Goal: Transaction & Acquisition: Book appointment/travel/reservation

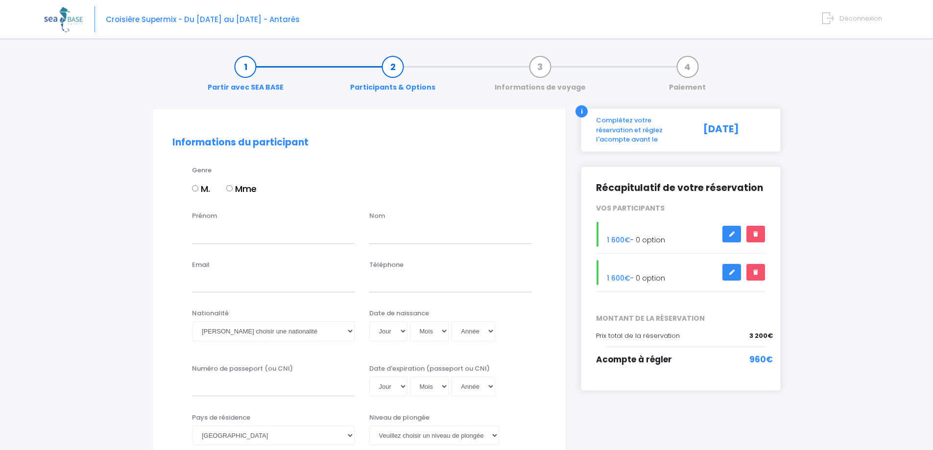
click at [231, 190] on input "Mme" at bounding box center [229, 188] width 6 height 6
radio input "true"
click at [218, 238] on input "Prénom" at bounding box center [273, 234] width 163 height 20
type input "sophie"
type input "pointaire"
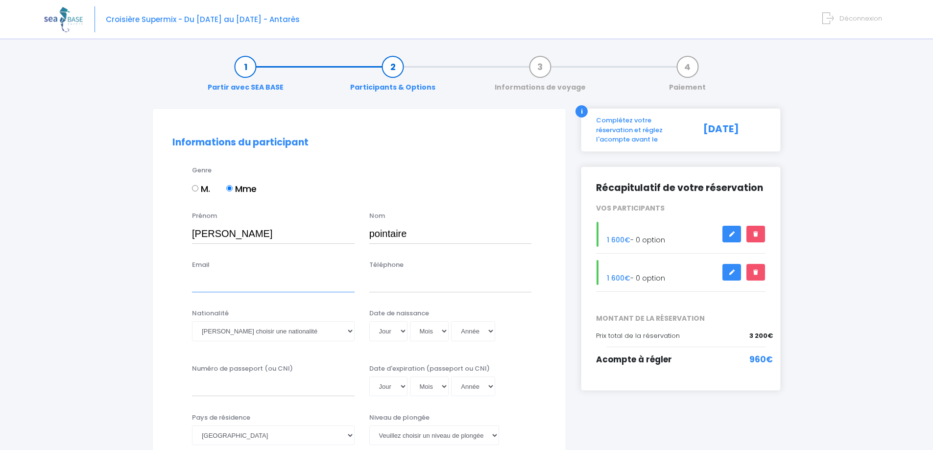
type input "sopointaire@gmail.com"
type input "0604652329"
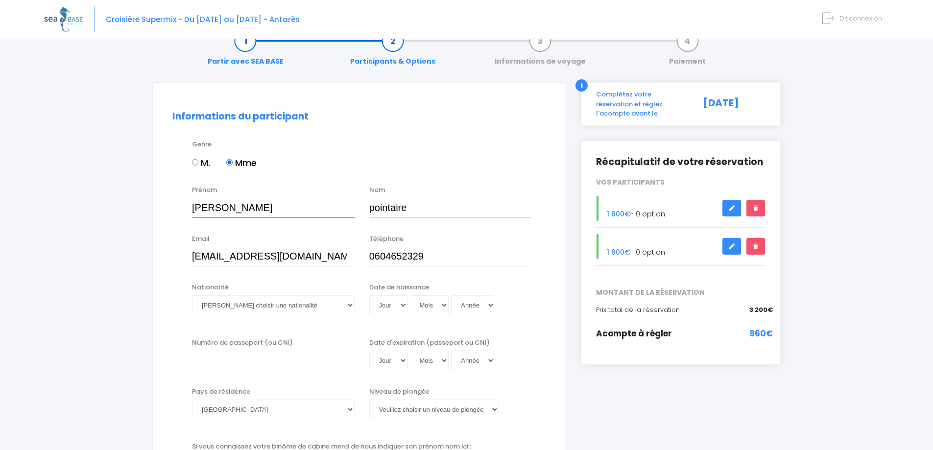
scroll to position [49, 0]
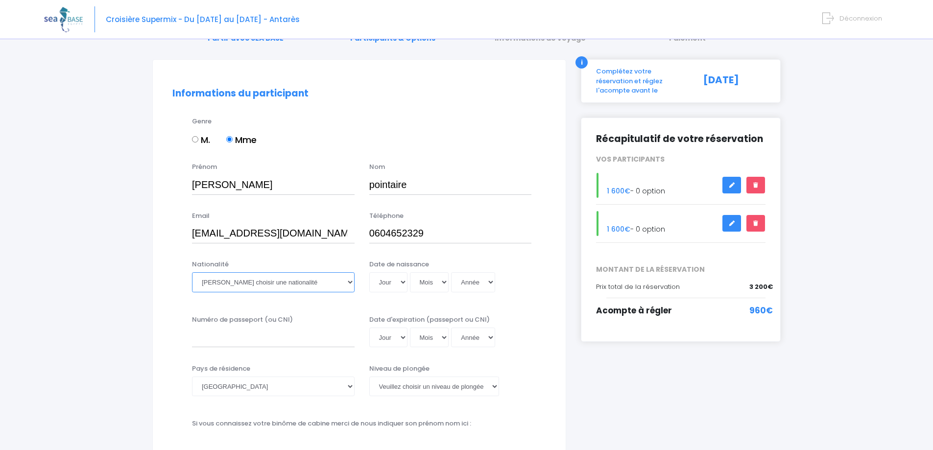
click at [349, 289] on select "Veuillez choisir une nationalité Afghane Albanaise Algerienne Allemande America…" at bounding box center [273, 282] width 163 height 20
select select "Française"
click at [192, 272] on select "Veuillez choisir une nationalité Afghane Albanaise Algerienne Allemande America…" at bounding box center [273, 282] width 163 height 20
click at [396, 277] on select "Jour 01 02 03 04 05 06 07 08 09 10 11 12 13 14 15 16 17 18 19 20 21 22 23 24 25…" at bounding box center [388, 282] width 38 height 20
select select "23"
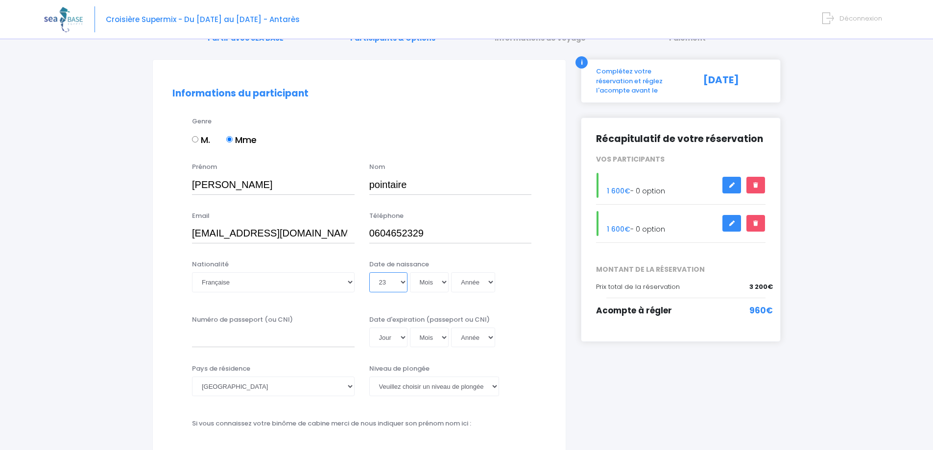
click at [369, 272] on select "Jour 01 02 03 04 05 06 07 08 09 10 11 12 13 14 15 16 17 18 19 20 21 22 23 24 25…" at bounding box center [388, 282] width 38 height 20
click at [432, 283] on select "Mois 01 02 03 04 05 06 07 08 09 10 11 12" at bounding box center [429, 282] width 39 height 20
select select "01"
click at [410, 272] on select "Mois 01 02 03 04 05 06 07 08 09 10 11 12" at bounding box center [429, 282] width 39 height 20
click at [488, 278] on select "Année 2045 2044 2043 2042 2041 2040 2039 2038 2037 2036 2035 2034 2033 2032 203…" at bounding box center [473, 282] width 44 height 20
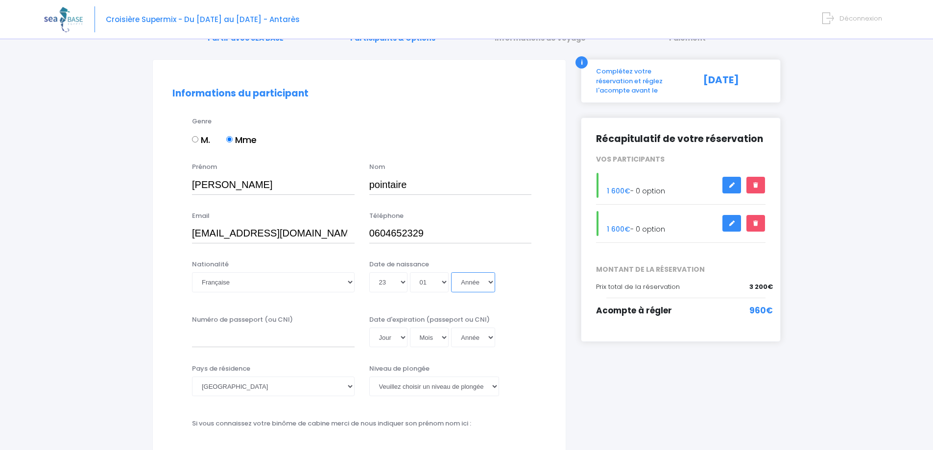
select select "1970"
click at [451, 272] on select "Année 2045 2044 2043 2042 2041 2040 2039 2038 2037 2036 2035 2034 2033 2032 203…" at bounding box center [473, 282] width 44 height 20
type input "1970-01-23"
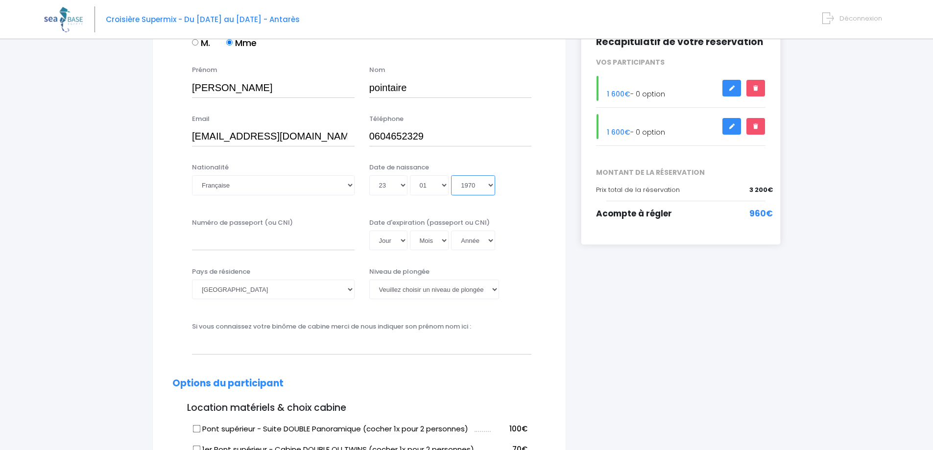
scroll to position [147, 0]
click at [222, 232] on input "Numéro de passeport (ou CNI)" at bounding box center [273, 240] width 163 height 20
type input "24HD61576"
click at [398, 238] on select "Jour 01 02 03 04 05 06 07 08 09 10 11 12 13 14 15 16 17 18 19 20 21 22 23 24 25…" at bounding box center [388, 240] width 38 height 20
select select "04"
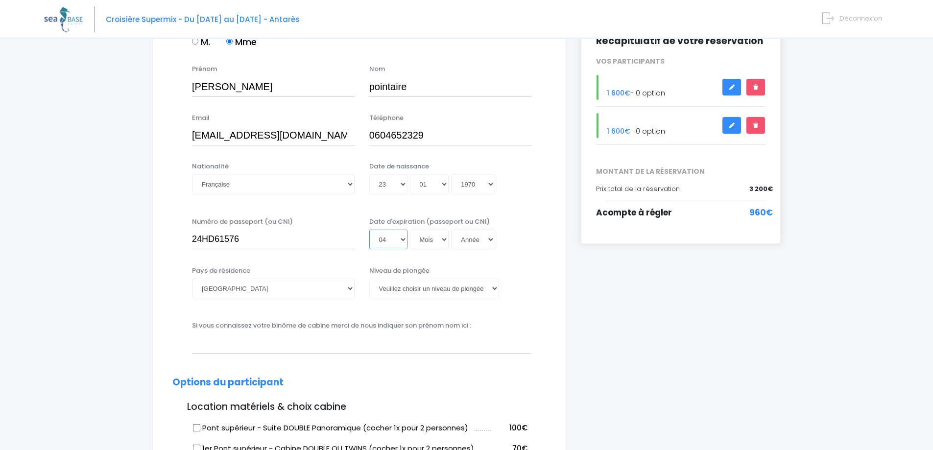
click at [369, 230] on select "Jour 01 02 03 04 05 06 07 08 09 10 11 12 13 14 15 16 17 18 19 20 21 22 23 24 25…" at bounding box center [388, 240] width 38 height 20
click at [441, 235] on select "Mois 01 02 03 04 05 06 07 08 09 10 11 12" at bounding box center [429, 240] width 39 height 20
select select "09"
click at [410, 230] on select "Mois 01 02 03 04 05 06 07 08 09 10 11 12" at bounding box center [429, 240] width 39 height 20
click at [490, 240] on select "Année 2045 2044 2043 2042 2041 2040 2039 2038 2037 2036 2035 2034 2033 2032 203…" at bounding box center [473, 240] width 44 height 20
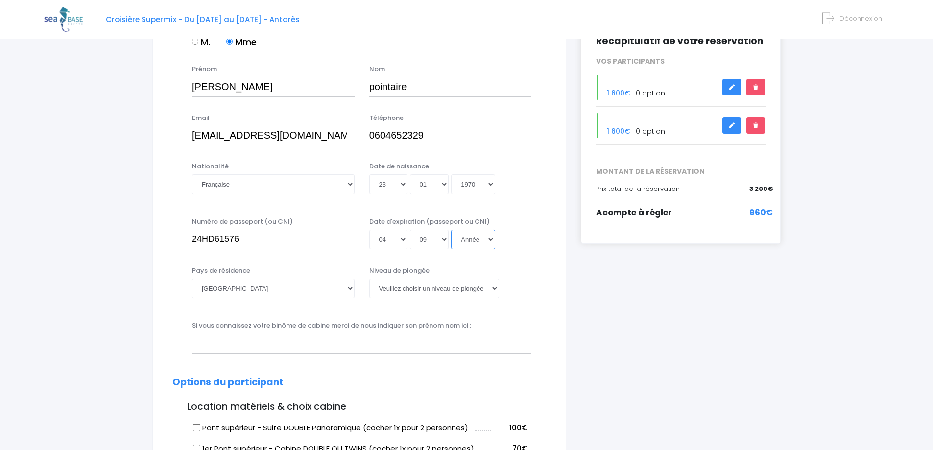
select select "2034"
click at [451, 230] on select "Année 2045 2044 2043 2042 2041 2040 2039 2038 2037 2036 2035 2034 2033 2032 203…" at bounding box center [473, 240] width 44 height 20
type input "2034-09-04"
click at [495, 288] on select "Veuillez choisir un niveau de plongée Non plongeur Junior OW diver Adventure OW…" at bounding box center [434, 289] width 130 height 20
select select "N2"
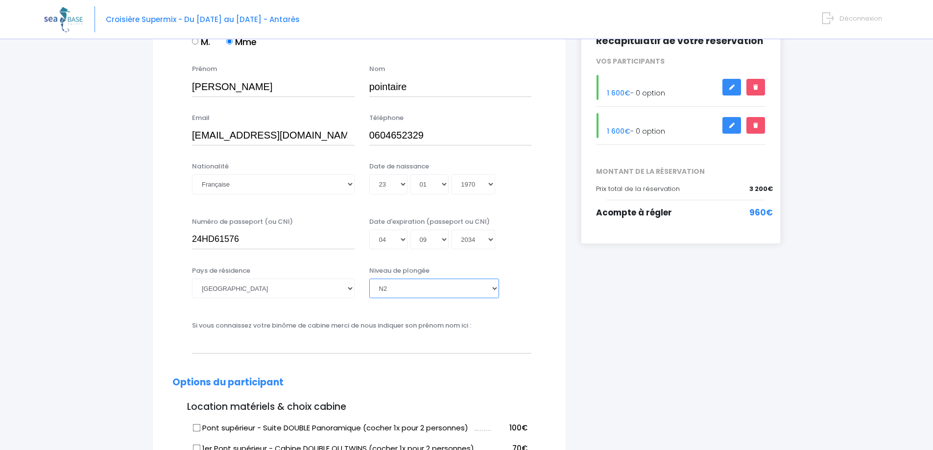
click at [369, 279] on select "Veuillez choisir un niveau de plongée Non plongeur Junior OW diver Adventure OW…" at bounding box center [434, 289] width 130 height 20
click at [238, 344] on input "text" at bounding box center [361, 343] width 339 height 20
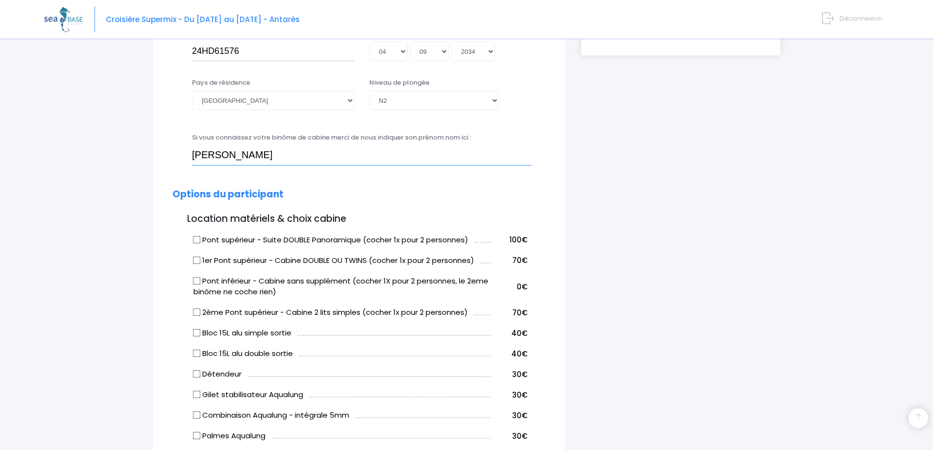
scroll to position [343, 0]
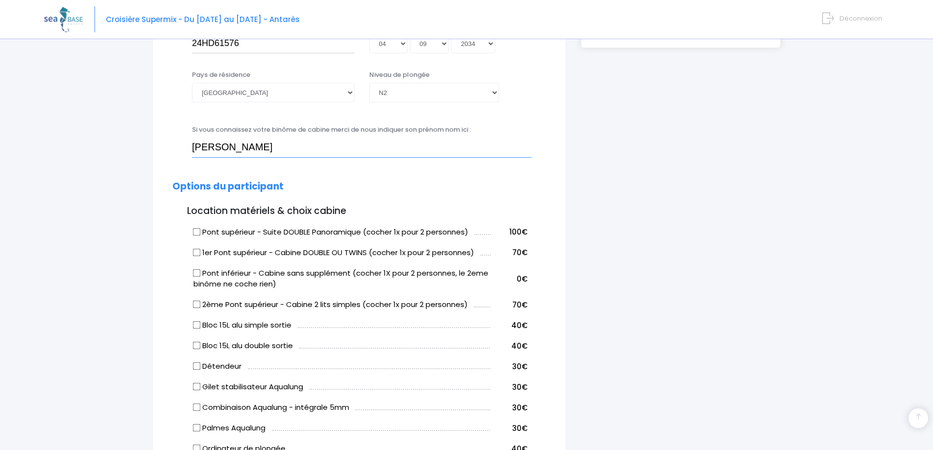
type input "Franck"
click at [194, 253] on input "1er Pont supérieur - Cabine DOUBLE OU TWINS (cocher 1x pour 2 personnes)" at bounding box center [197, 252] width 8 height 8
checkbox input "true"
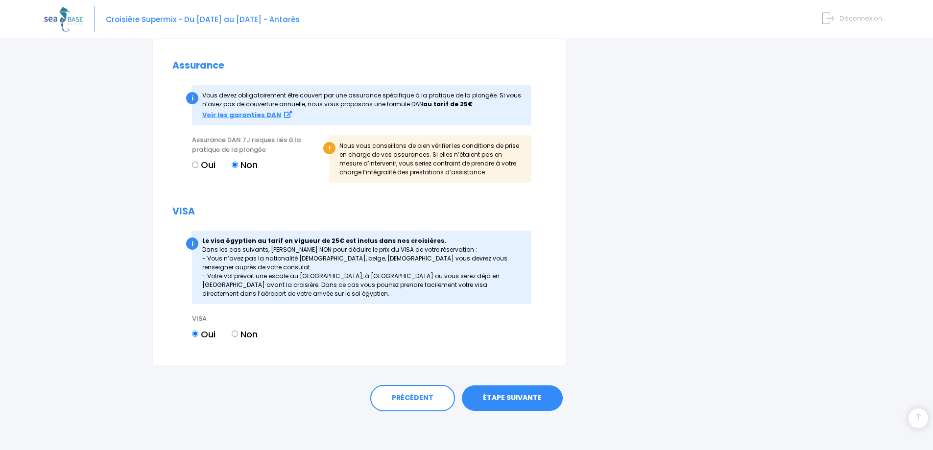
scroll to position [1050, 0]
click at [519, 393] on link "ÉTAPE SUIVANTE" at bounding box center [512, 397] width 101 height 25
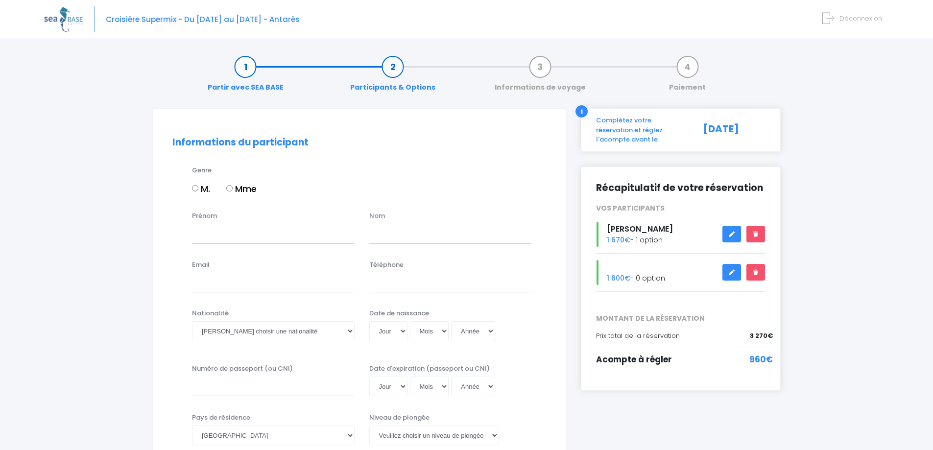
click at [196, 191] on input "M." at bounding box center [195, 188] width 6 height 6
radio input "true"
click at [214, 231] on input "Prénom" at bounding box center [273, 234] width 163 height 20
type input "franck"
click at [391, 235] on input "text" at bounding box center [450, 234] width 163 height 20
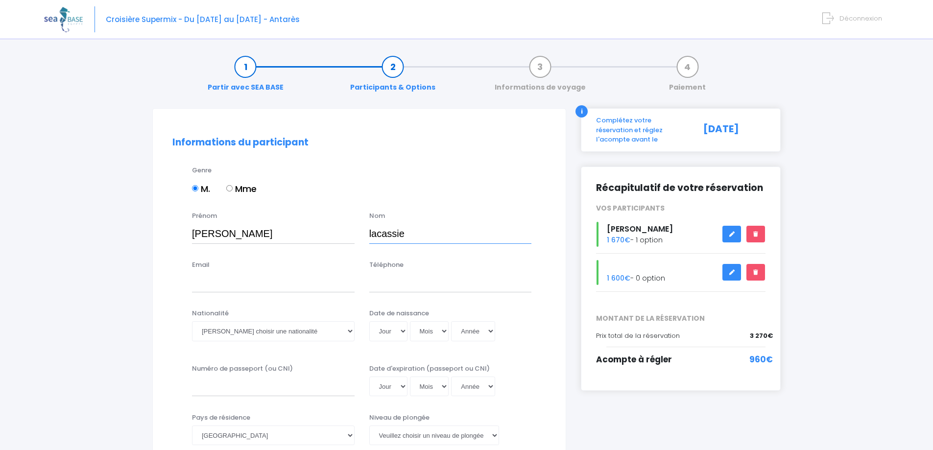
type input "lacassie"
click at [252, 284] on input "Email" at bounding box center [273, 283] width 163 height 20
type input "f.lacassie.31@gmail.com"
click at [373, 278] on input "Téléphone" at bounding box center [450, 283] width 163 height 20
type input "0632429108"
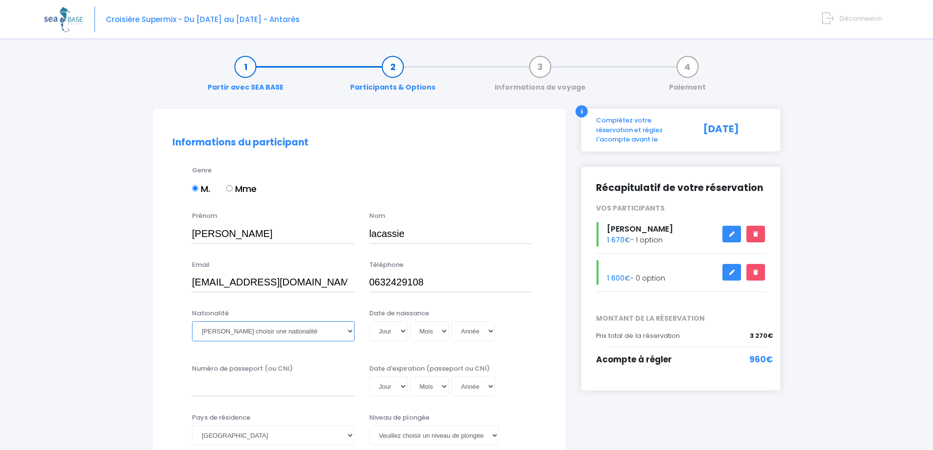
click at [282, 327] on select "Veuillez choisir une nationalité Afghane Albanaise Algerienne Allemande America…" at bounding box center [273, 331] width 163 height 20
select select "Française"
click at [192, 321] on select "Veuillez choisir une nationalité Afghane Albanaise Algerienne Allemande America…" at bounding box center [273, 331] width 163 height 20
click at [396, 328] on select "Jour 01 02 03 04 05 06 07 08 09 10 11 12 13 14 15 16 17 18 19 20 21 22 23 24 25…" at bounding box center [388, 331] width 38 height 20
select select "07"
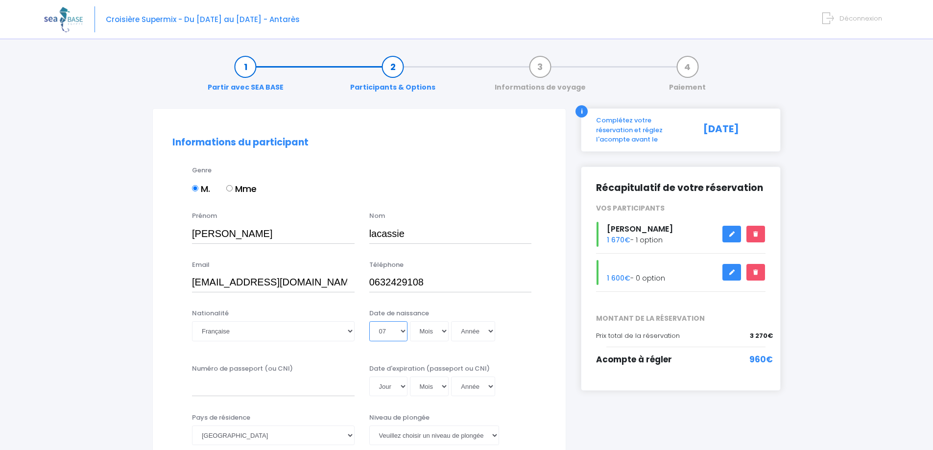
click at [369, 321] on select "Jour 01 02 03 04 05 06 07 08 09 10 11 12 13 14 15 16 17 18 19 20 21 22 23 24 25…" at bounding box center [388, 331] width 38 height 20
click at [432, 327] on select "Mois 01 02 03 04 05 06 07 08 09 10 11 12" at bounding box center [429, 331] width 39 height 20
select select "03"
click at [410, 321] on select "Mois 01 02 03 04 05 06 07 08 09 10 11 12" at bounding box center [429, 331] width 39 height 20
click at [485, 337] on select "Année 2045 2044 2043 2042 2041 2040 2039 2038 2037 2036 2035 2034 2033 2032 203…" at bounding box center [473, 331] width 44 height 20
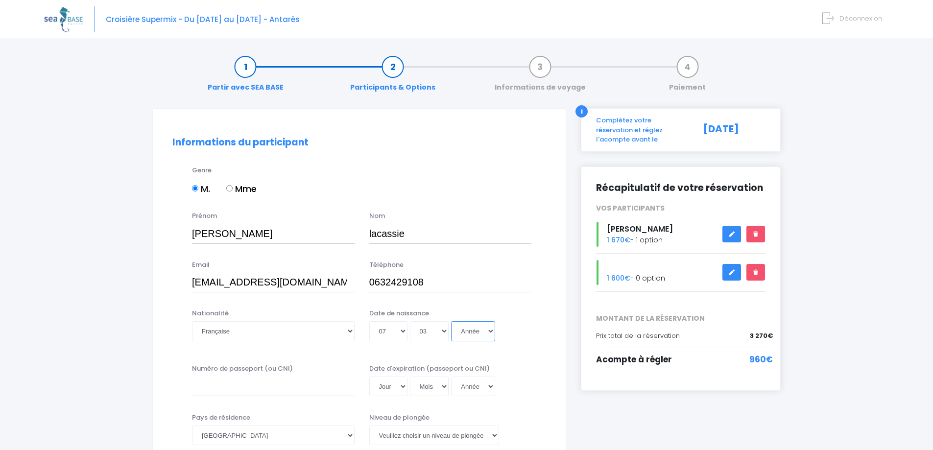
select select "1970"
click at [451, 321] on select "Année 2045 2044 2043 2042 2041 2040 2039 2038 2037 2036 2035 2034 2033 2032 203…" at bounding box center [473, 331] width 44 height 20
type input "1970-03-07"
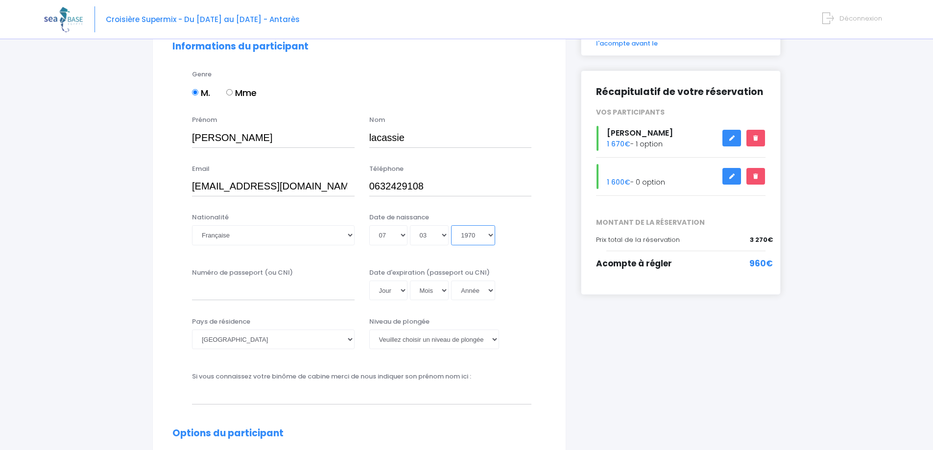
scroll to position [98, 0]
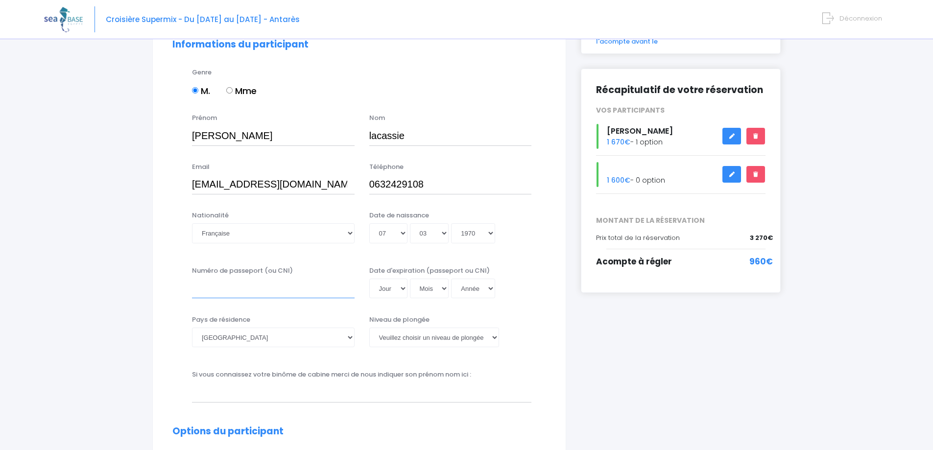
click at [221, 291] on input "Numéro de passeport (ou CNI)" at bounding box center [273, 289] width 163 height 20
type input "18FF77863"
click at [399, 285] on select "Jour 01 02 03 04 05 06 07 08 09 10 11 12 13 14 15 16 17 18 19 20 21 22 23 24 25…" at bounding box center [388, 289] width 38 height 20
select select "14"
click at [369, 279] on select "Jour 01 02 03 04 05 06 07 08 09 10 11 12 13 14 15 16 17 18 19 20 21 22 23 24 25…" at bounding box center [388, 289] width 38 height 20
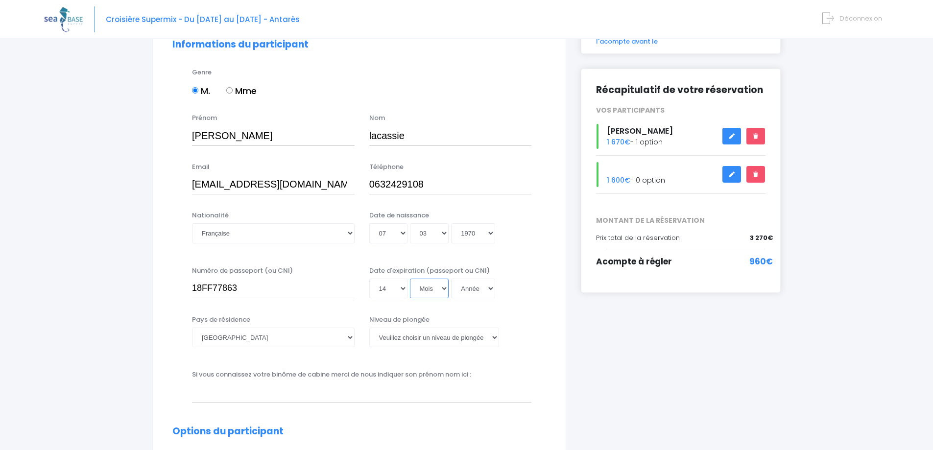
click at [438, 282] on select "Mois 01 02 03 04 05 06 07 08 09 10 11 12" at bounding box center [429, 289] width 39 height 20
select select "10"
click at [410, 279] on select "Mois 01 02 03 04 05 06 07 08 09 10 11 12" at bounding box center [429, 289] width 39 height 20
click at [494, 287] on select "Année 2045 2044 2043 2042 2041 2040 2039 2038 2037 2036 2035 2034 2033 2032 203…" at bounding box center [473, 289] width 44 height 20
select select "2028"
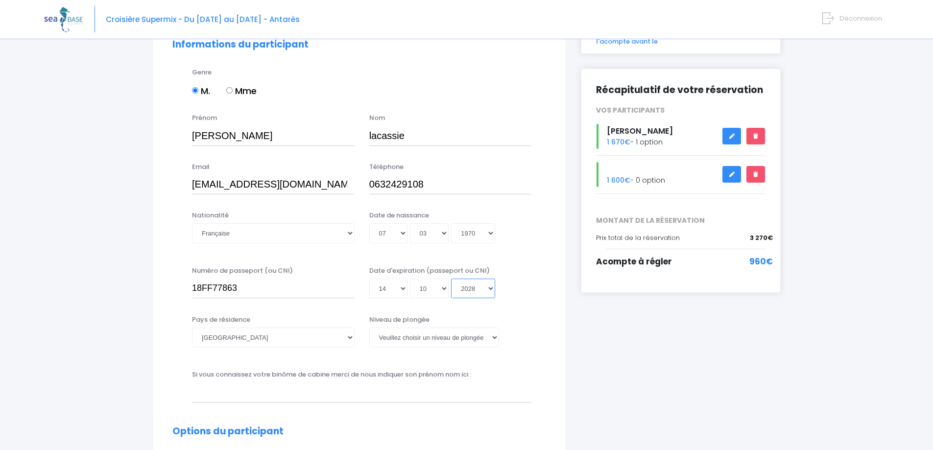
click at [451, 279] on select "Année 2045 2044 2043 2042 2041 2040 2039 2038 2037 2036 2035 2034 2033 2032 203…" at bounding box center [473, 289] width 44 height 20
type input "2028-10-14"
click at [479, 339] on select "Veuillez choisir un niveau de plongée Non plongeur Junior OW diver Adventure OW…" at bounding box center [434, 338] width 130 height 20
select select "PADI Advanced OW diver"
click at [369, 328] on select "Veuillez choisir un niveau de plongée Non plongeur Junior OW diver Adventure OW…" at bounding box center [434, 338] width 130 height 20
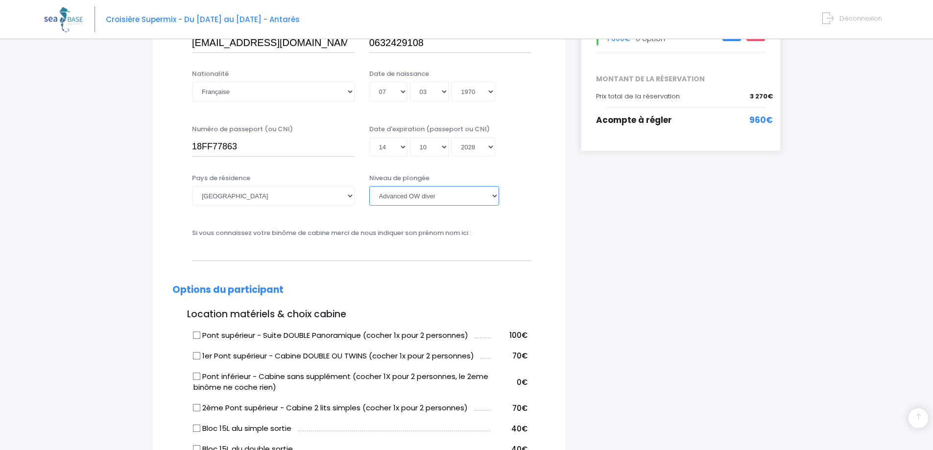
scroll to position [245, 0]
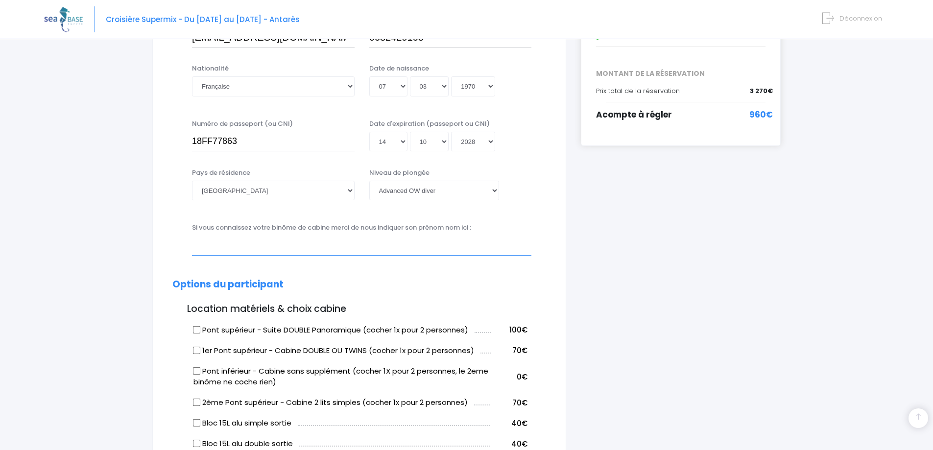
click at [222, 249] on input "text" at bounding box center [361, 246] width 339 height 20
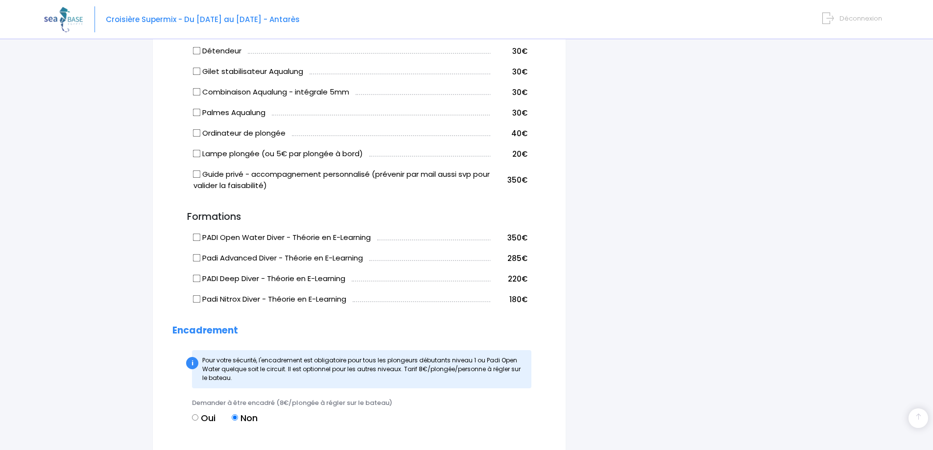
scroll to position [1050, 0]
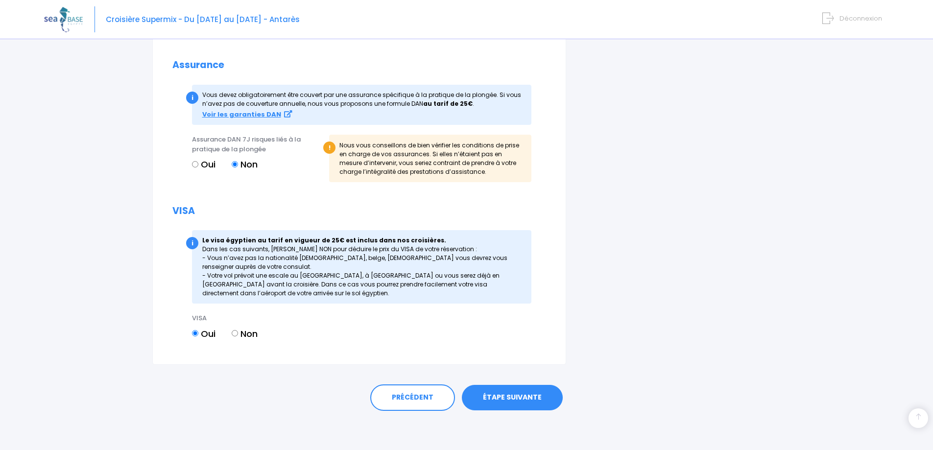
type input "sophie"
click at [512, 401] on link "ÉTAPE SUIVANTE" at bounding box center [512, 397] width 101 height 25
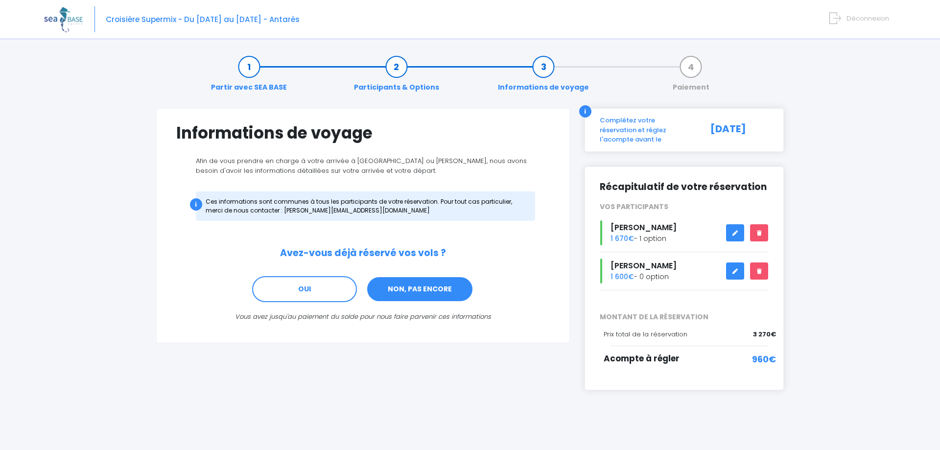
click at [408, 288] on link "NON, PAS ENCORE" at bounding box center [419, 289] width 107 height 26
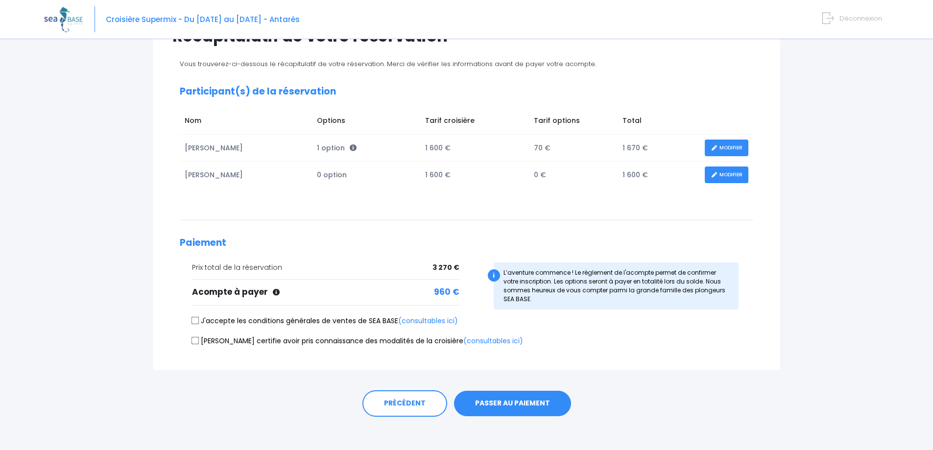
scroll to position [98, 0]
click at [197, 320] on input "J'accepte les conditions générales de ventes de SEA BASE (consultables ici)" at bounding box center [195, 320] width 8 height 8
checkbox input "true"
click at [195, 338] on input "Je certifie avoir pris connaissance des modalités de la croisière (consultables…" at bounding box center [195, 339] width 8 height 8
checkbox input "true"
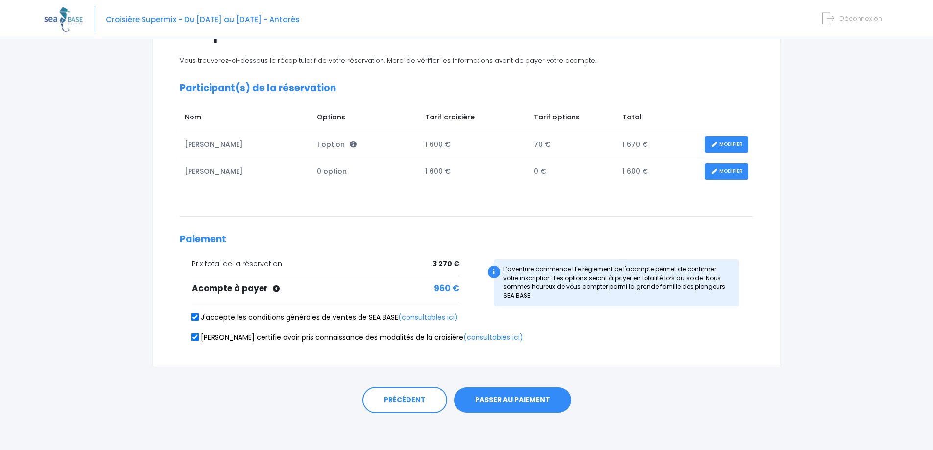
scroll to position [103, 0]
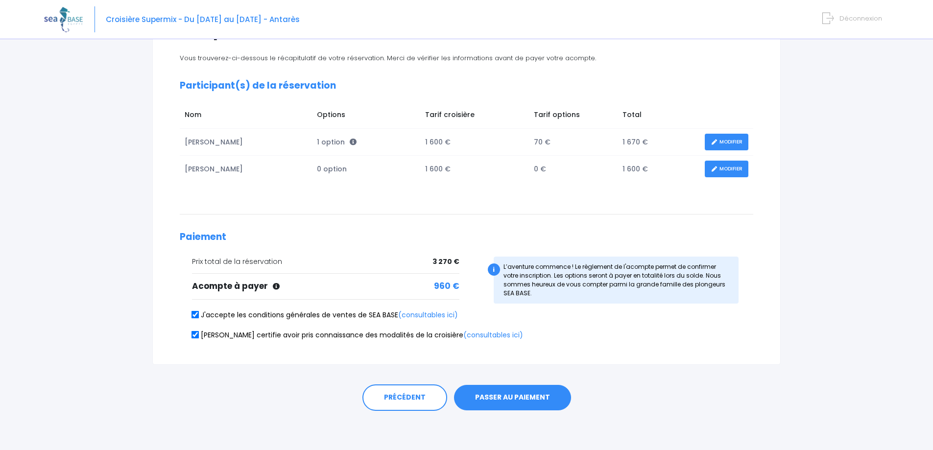
click at [507, 394] on button "PASSER AU PAIEMENT" at bounding box center [512, 397] width 117 height 25
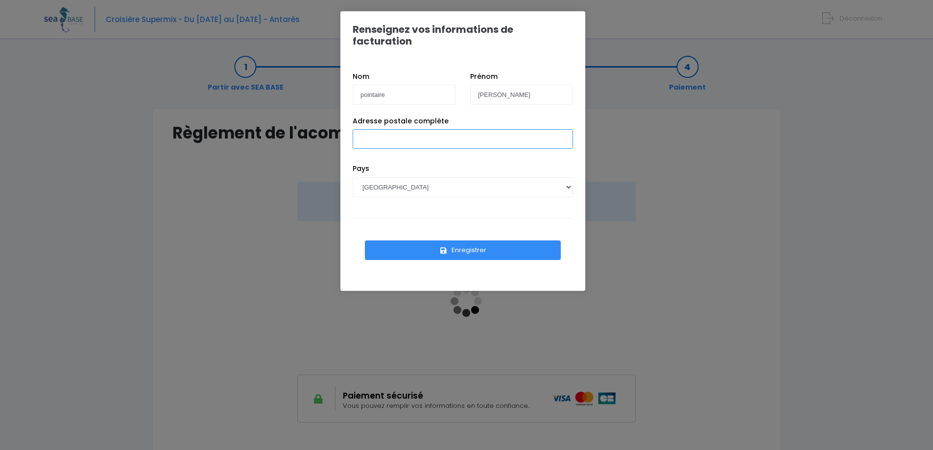
click at [385, 129] on input "Adresse postale complète" at bounding box center [463, 139] width 220 height 20
type input "[STREET_ADDRESS]"
click at [421, 204] on div "Pays AFGHANISTAN AFRIQUE DU SUD ÅLAND, ÎLES ALBANIE ALGÉRIE ALLEMAGNE ANDORRE A…" at bounding box center [462, 191] width 235 height 54
click at [464, 240] on button "Enregistrer" at bounding box center [463, 250] width 196 height 20
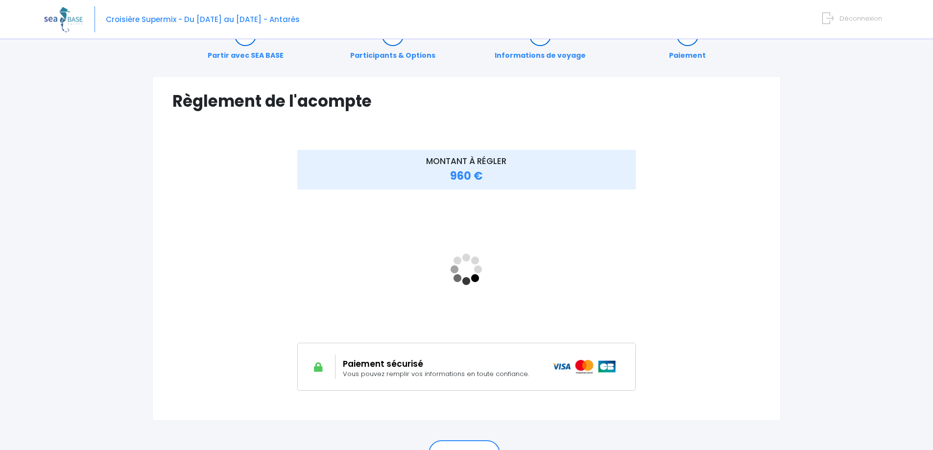
scroll to position [49, 0]
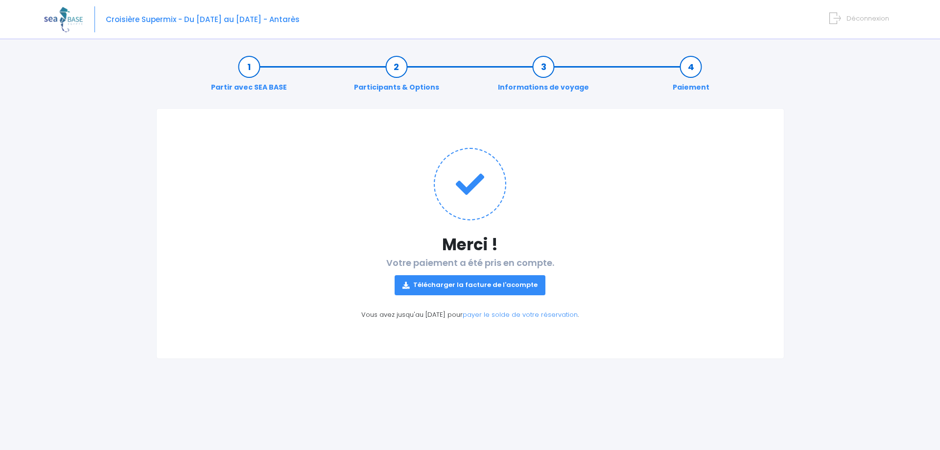
click at [457, 284] on link "Télécharger la facture de l'acompte" at bounding box center [470, 285] width 151 height 20
